Goal: Transaction & Acquisition: Purchase product/service

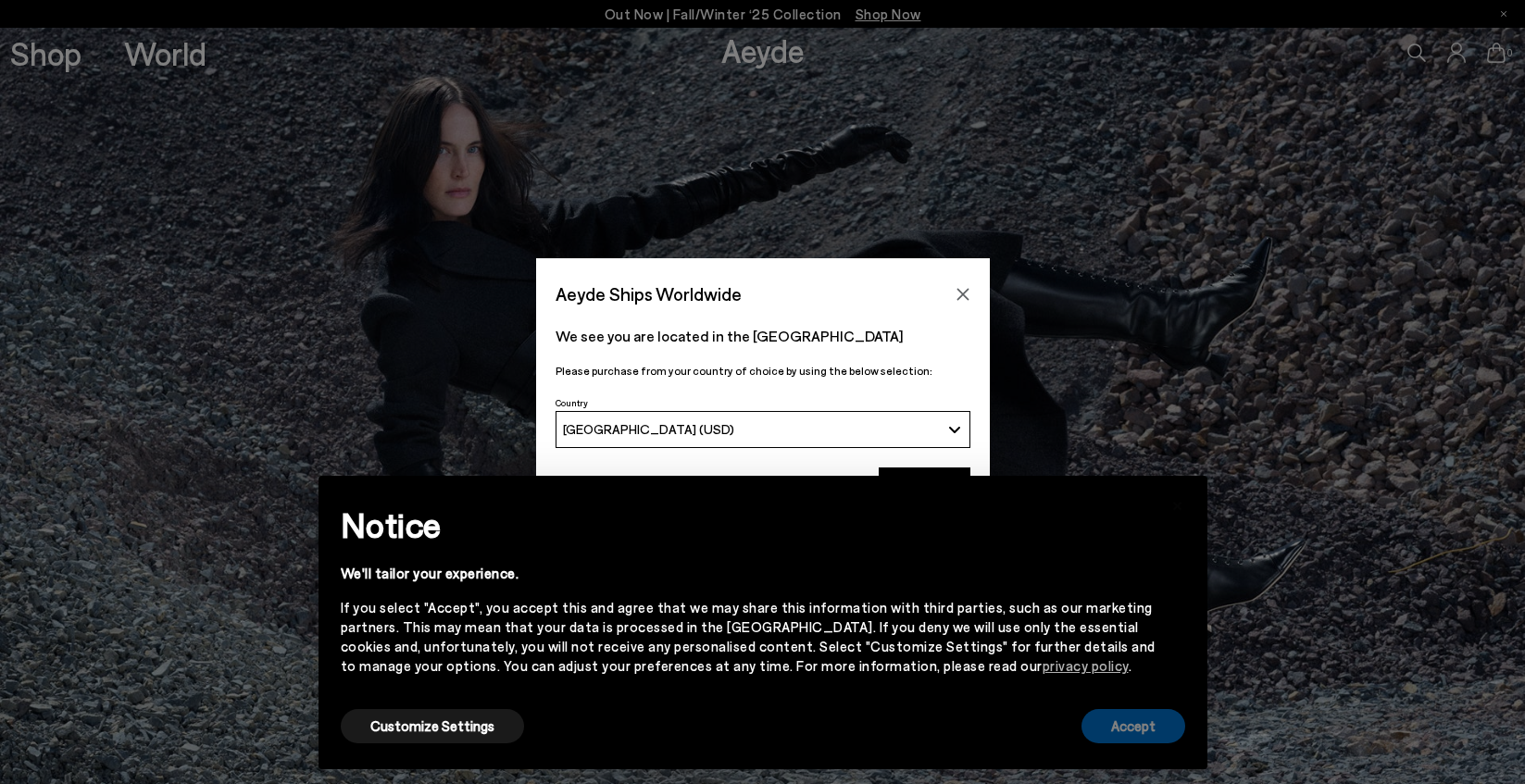
click at [1129, 735] on button "Accept" at bounding box center [1133, 726] width 104 height 35
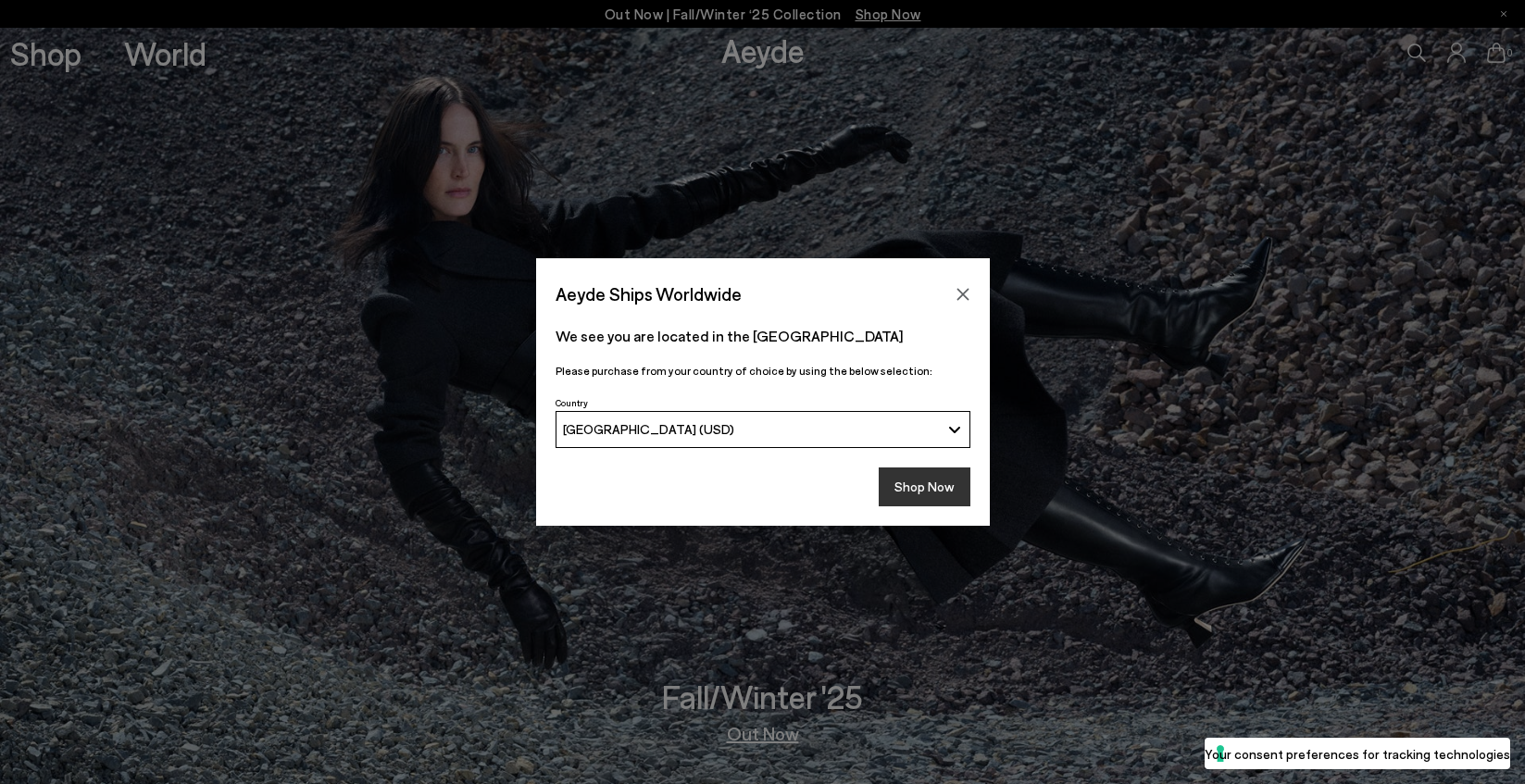
click at [953, 489] on button "Shop Now" at bounding box center [925, 487] width 92 height 39
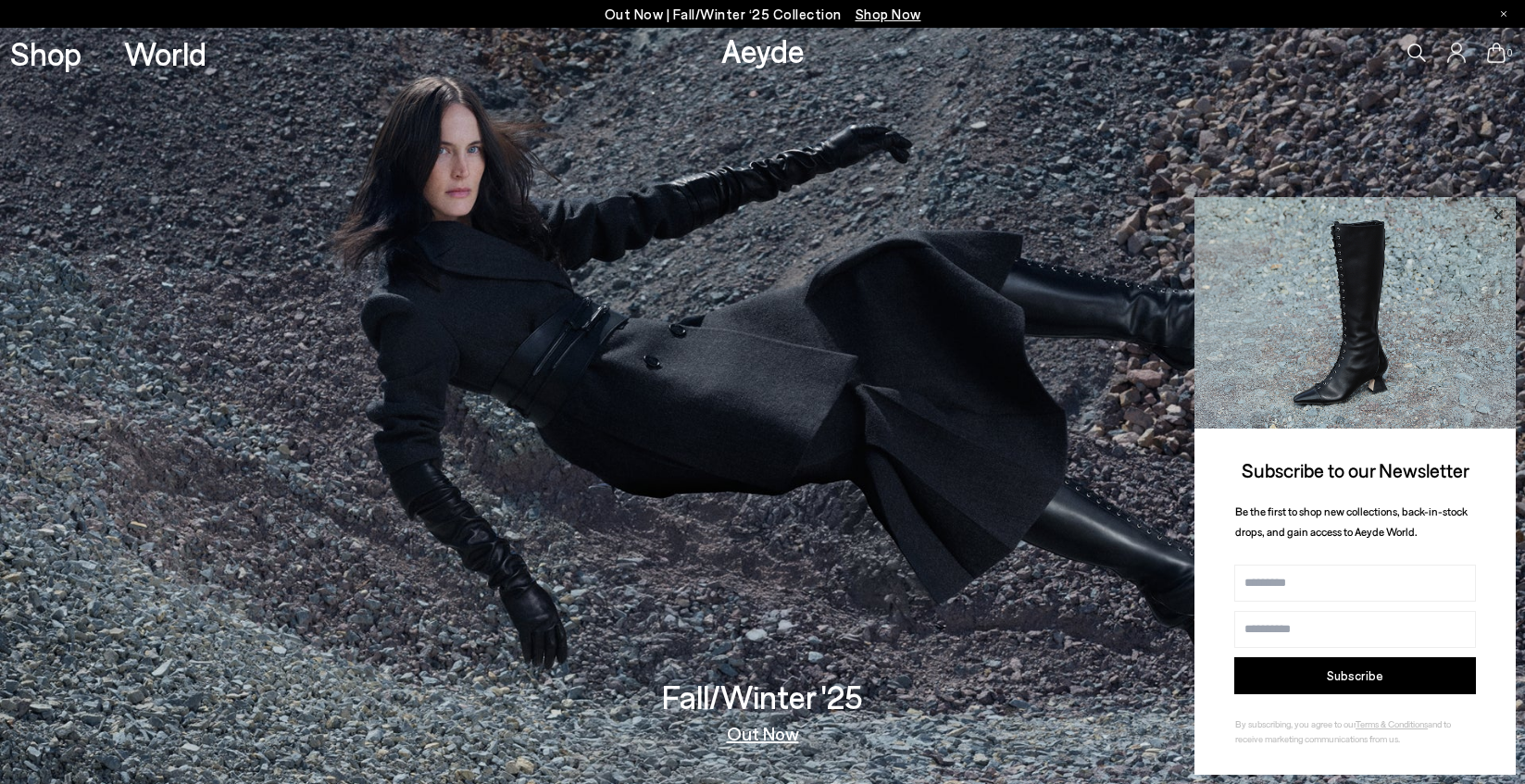
click at [1496, 210] on icon at bounding box center [1498, 214] width 10 height 10
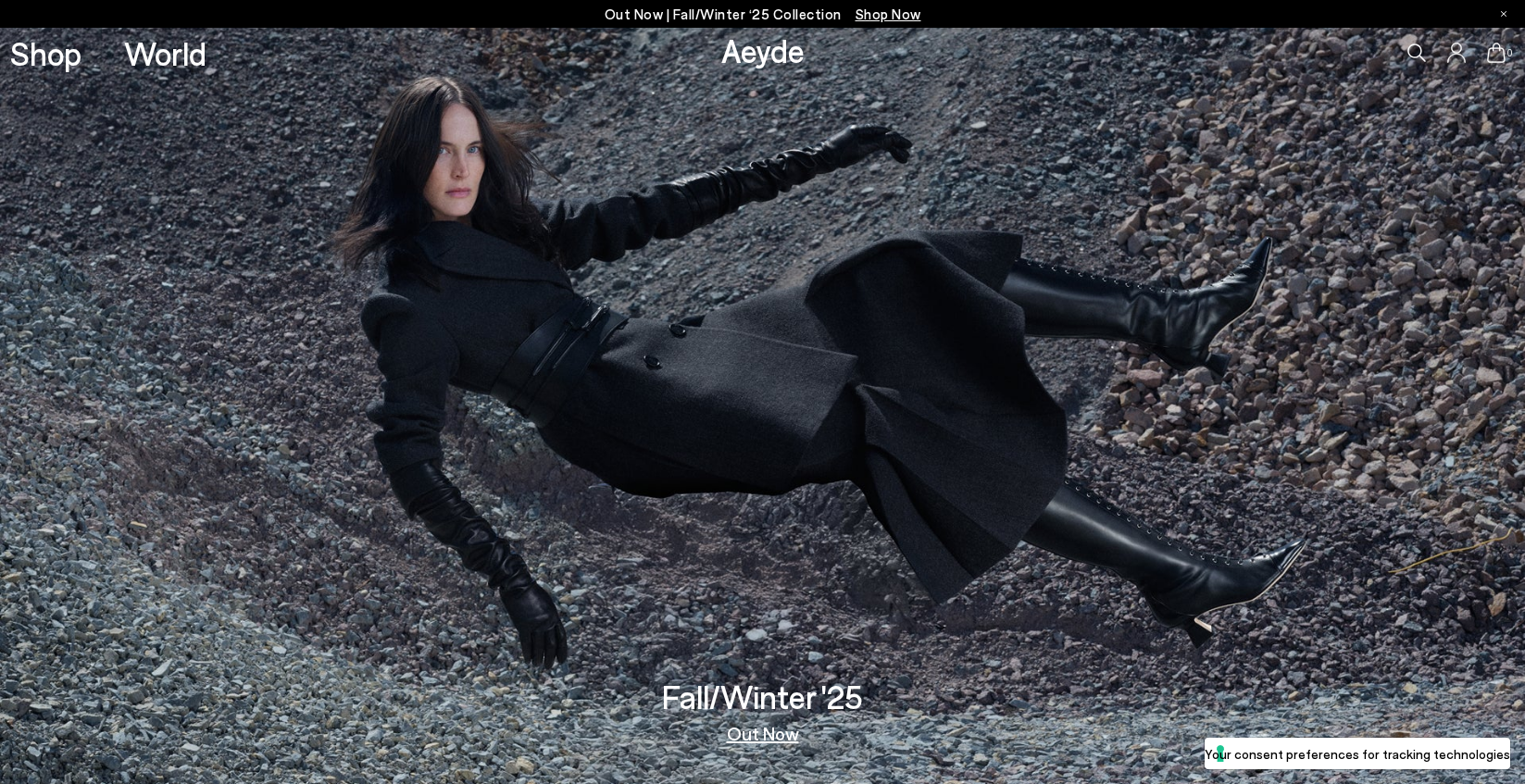
click at [874, 14] on span "Shop Now" at bounding box center [889, 13] width 66 height 16
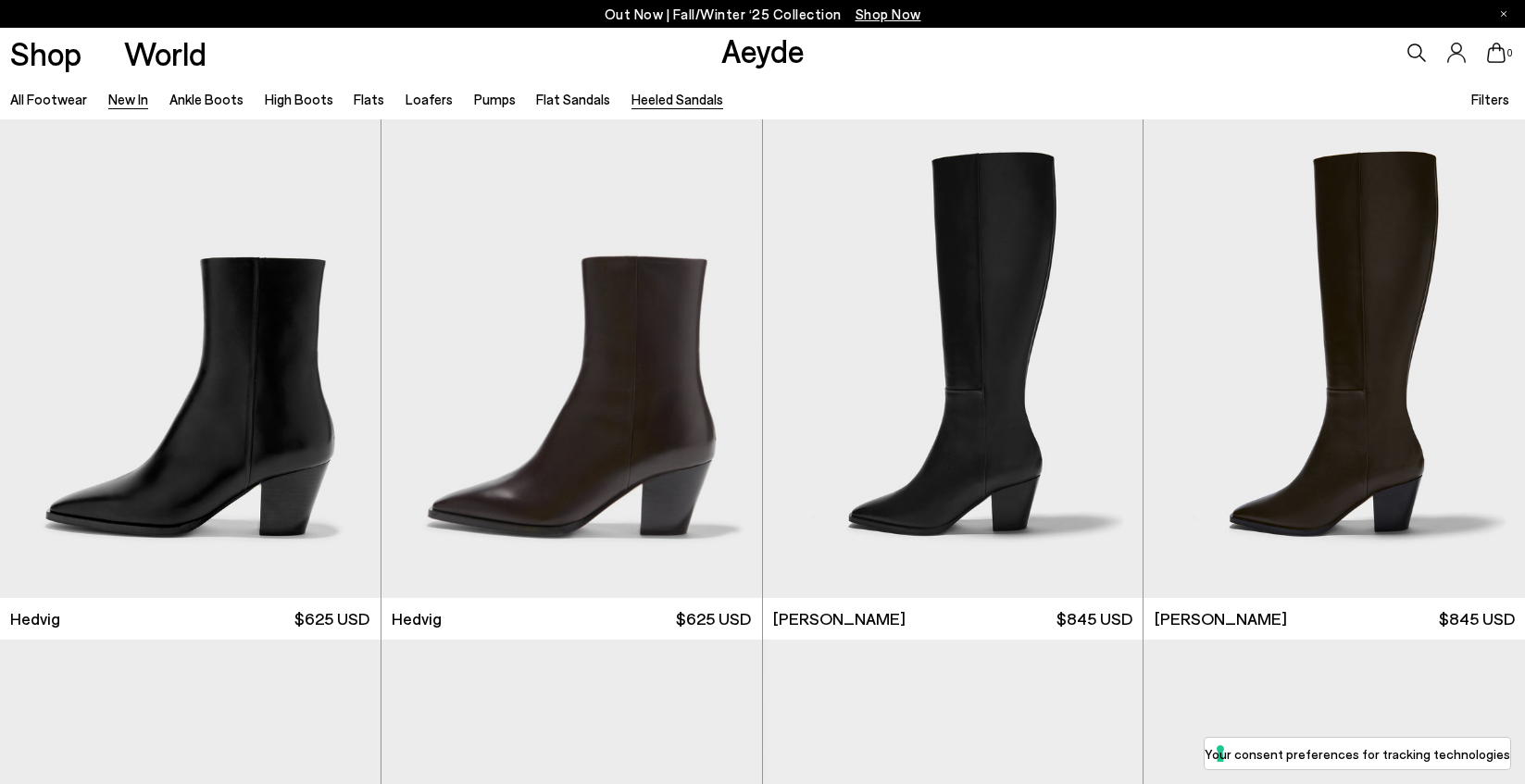
click at [638, 98] on link "Heeled Sandals" at bounding box center [678, 99] width 92 height 16
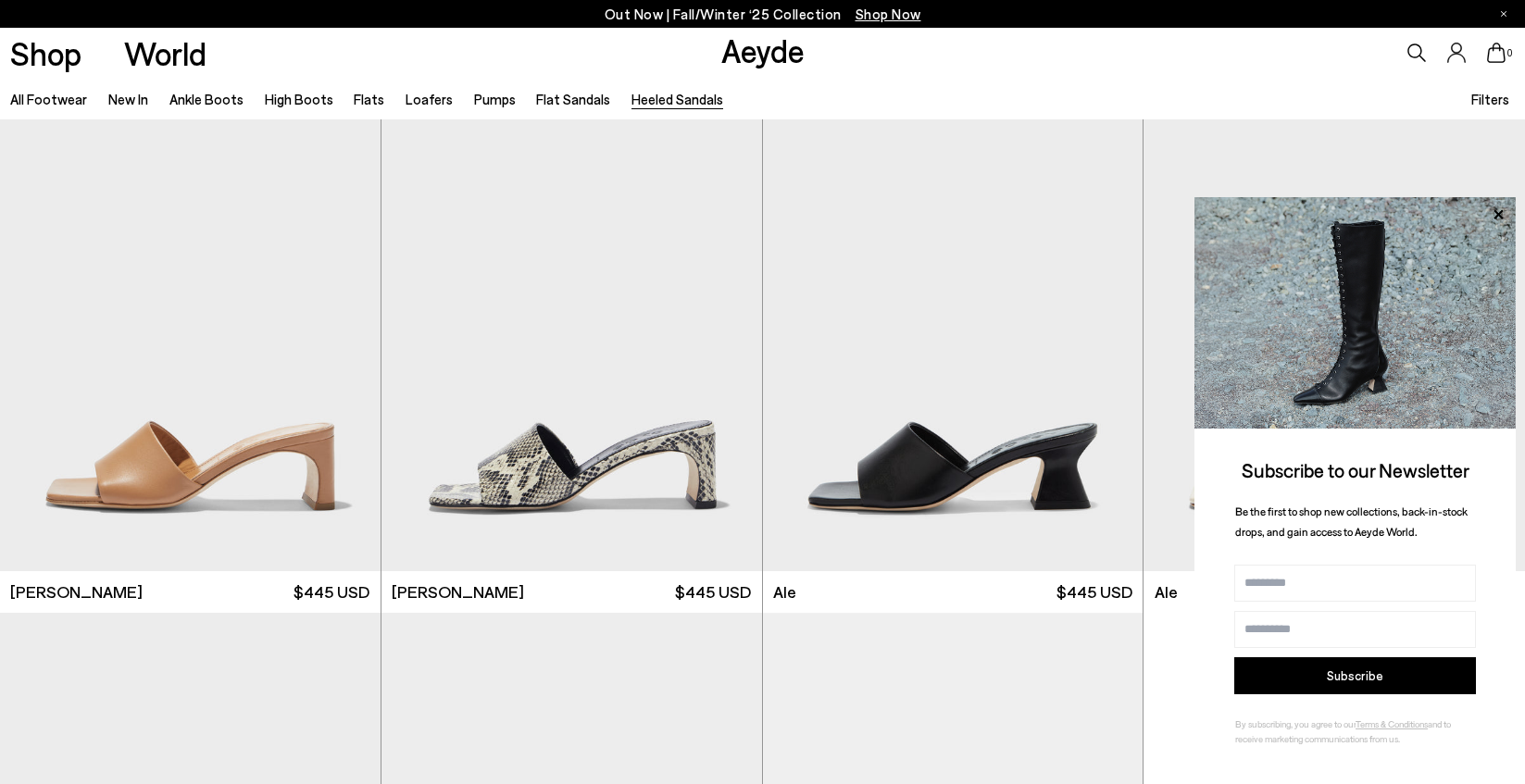
scroll to position [4183, 0]
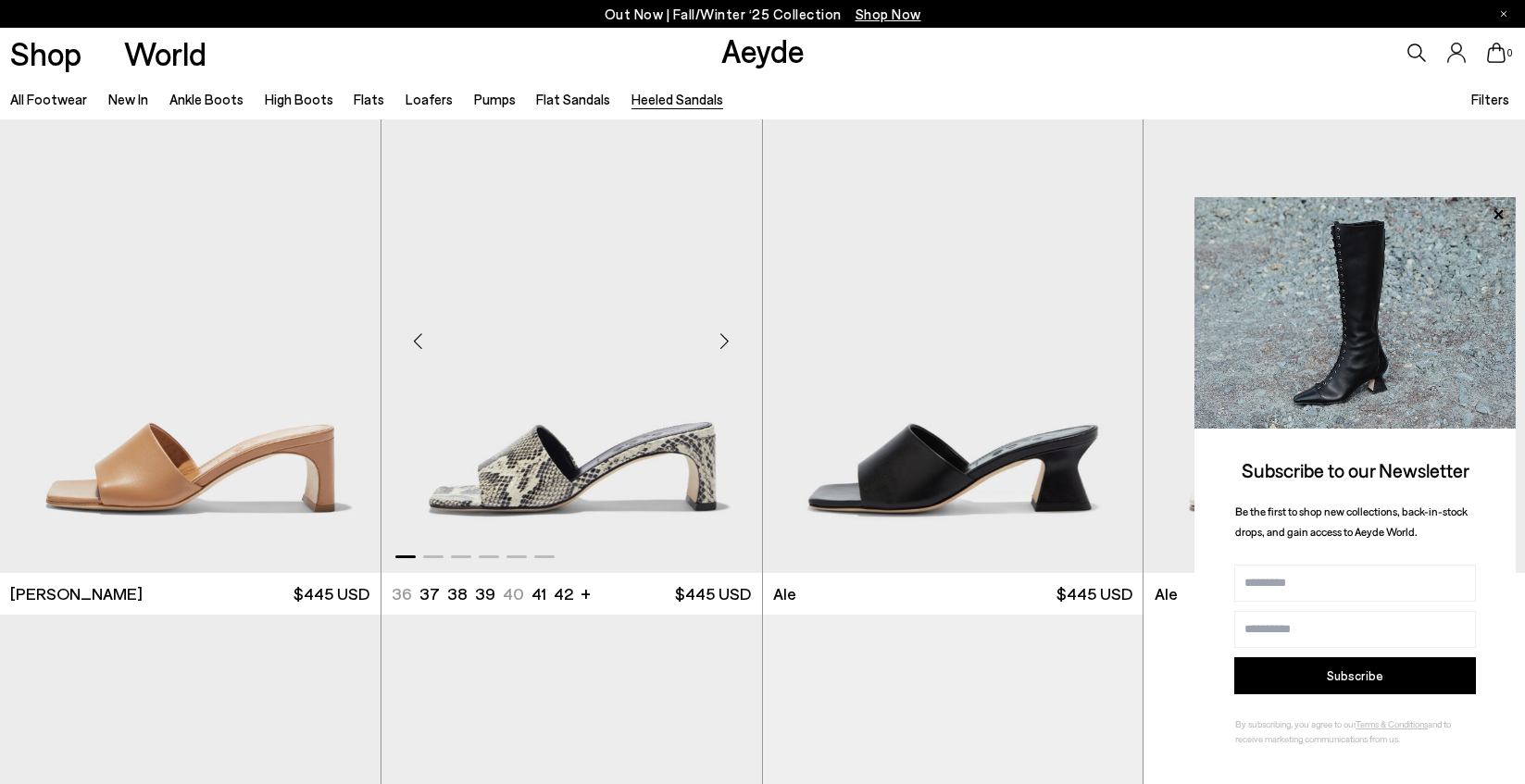
click at [727, 340] on div "Next slide" at bounding box center [726, 342] width 56 height 56
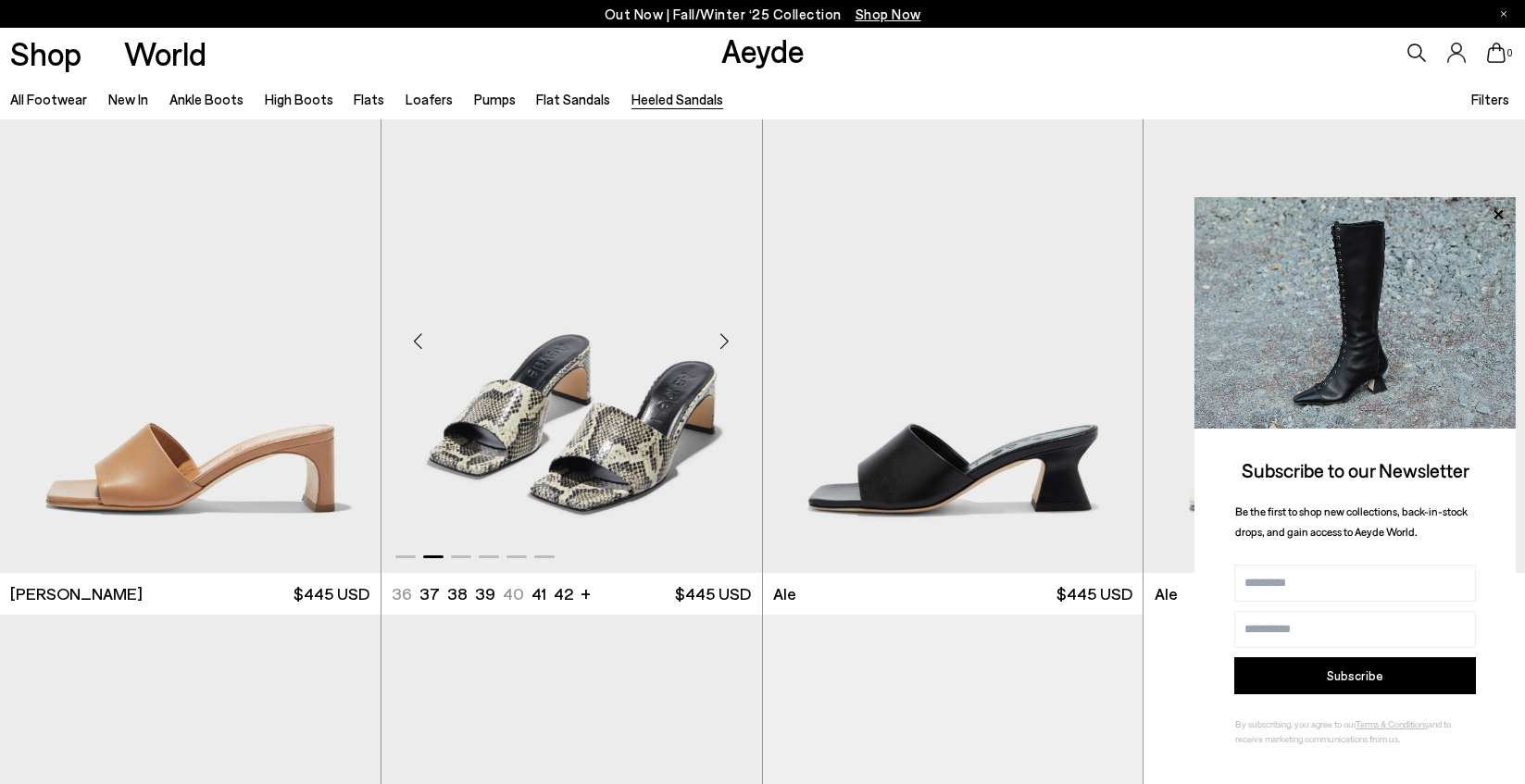
click at [727, 340] on div "Next slide" at bounding box center [726, 342] width 56 height 56
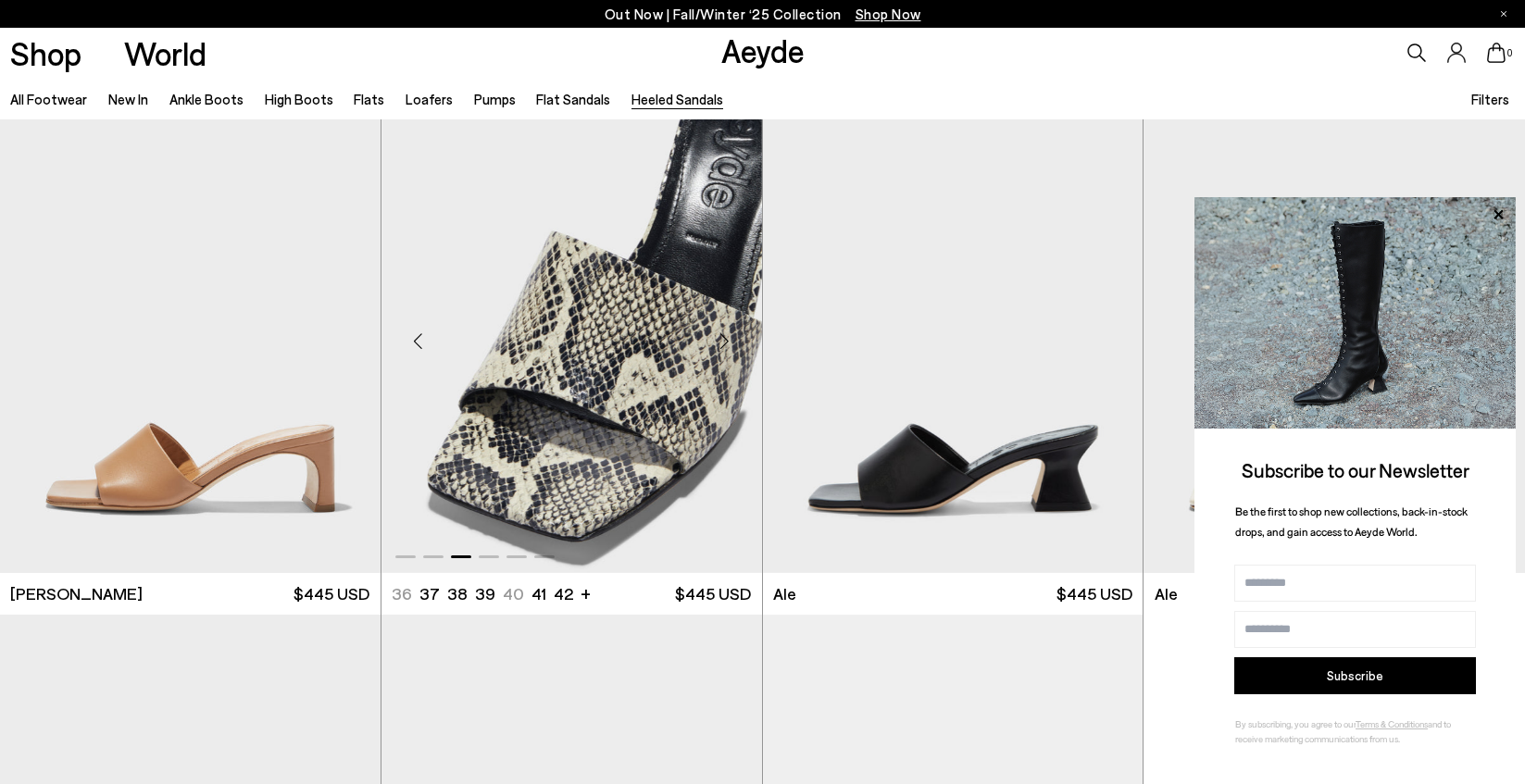
click at [727, 340] on div "Next slide" at bounding box center [726, 342] width 56 height 56
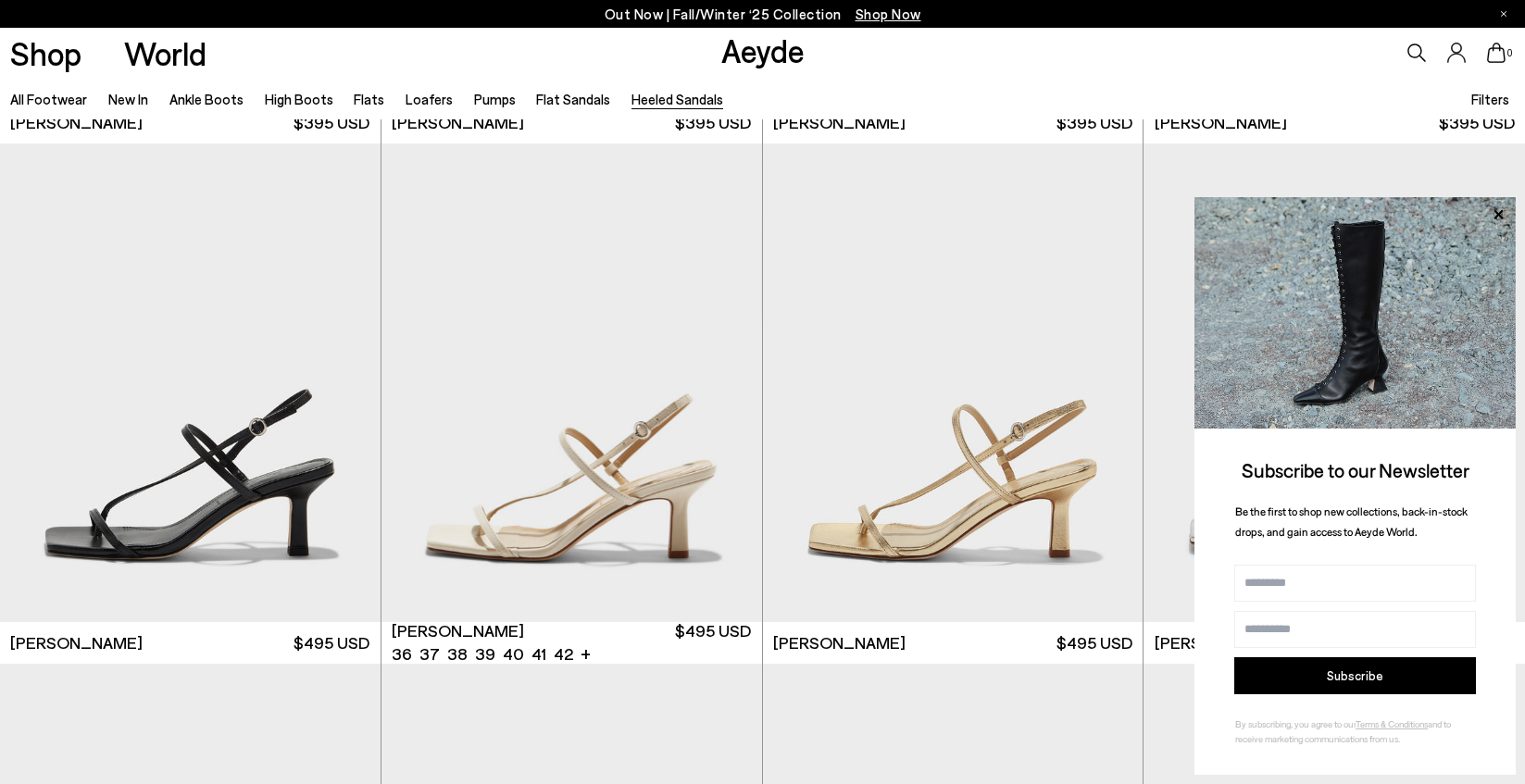
scroll to position [2013, 0]
